Goal: Download file/media

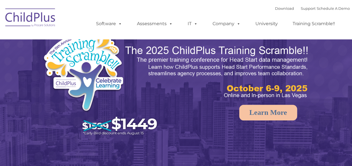
select select "MEDIUM"
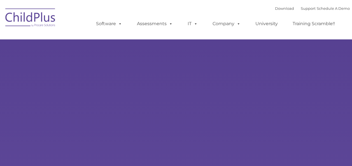
type input ""
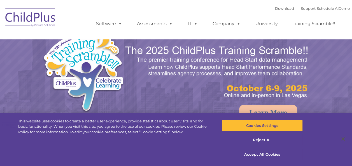
select select "MEDIUM"
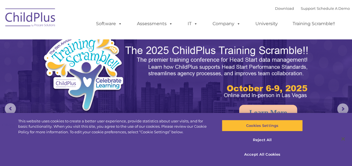
click at [275, 6] on div "Download Support | Schedule A Demo " at bounding box center [312, 8] width 75 height 8
click at [275, 10] on link "Download" at bounding box center [284, 8] width 19 height 4
